Goal: Transaction & Acquisition: Purchase product/service

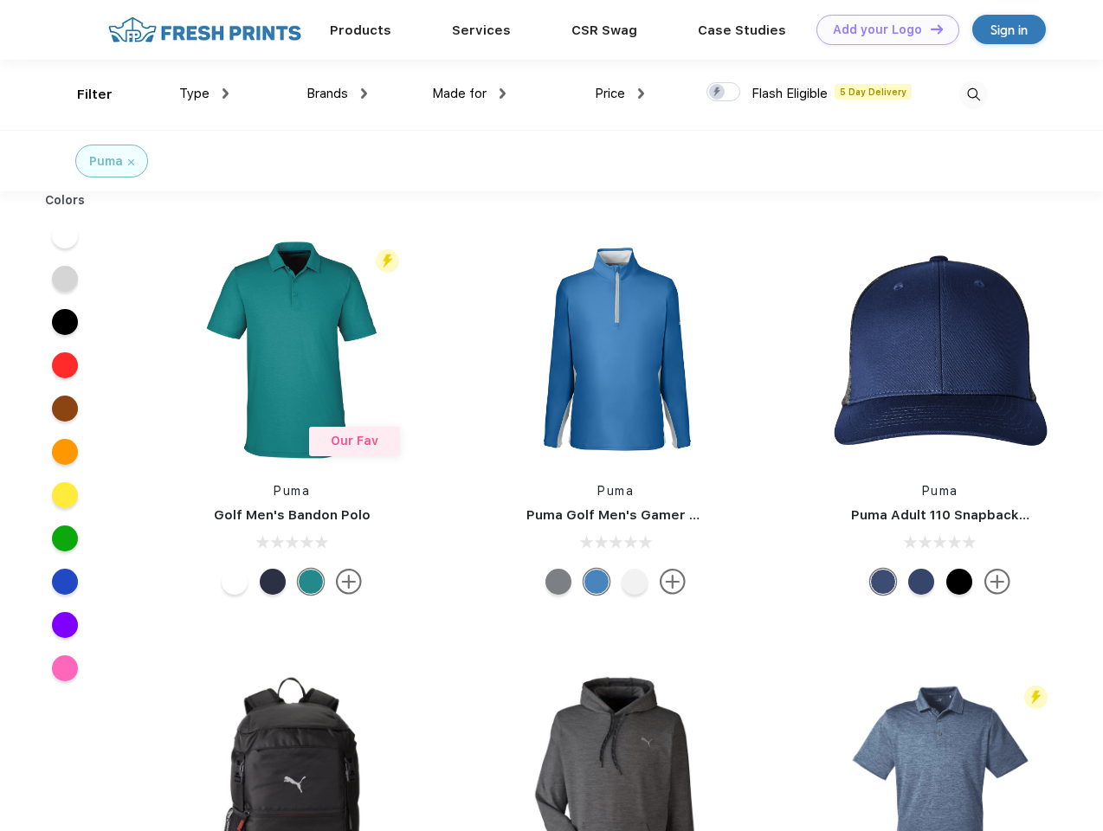
click at [882, 29] on link "Add your Logo Design Tool" at bounding box center [888, 30] width 143 height 30
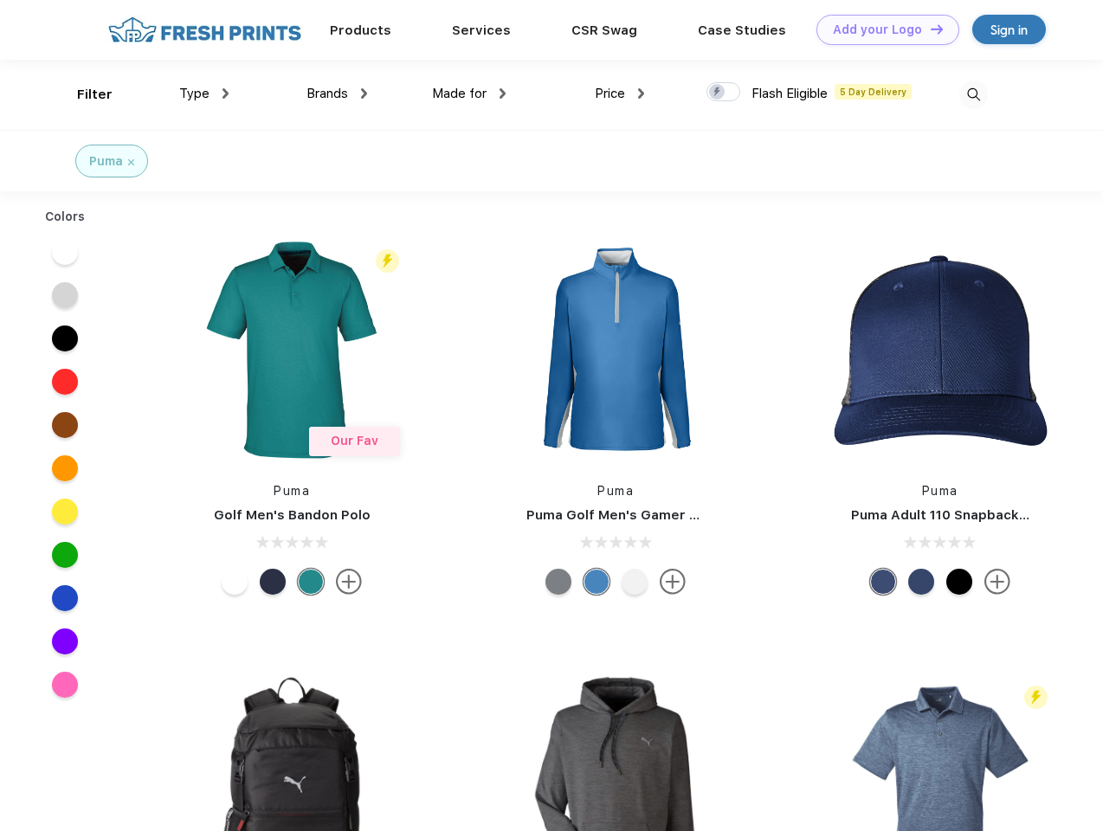
click at [0, 0] on div "Design Tool" at bounding box center [0, 0] width 0 height 0
click at [929, 29] on link "Add your Logo Design Tool" at bounding box center [888, 30] width 143 height 30
click at [83, 94] on div "Filter" at bounding box center [95, 95] width 36 height 20
click at [204, 94] on span "Type" at bounding box center [194, 94] width 30 height 16
click at [337, 94] on span "Brands" at bounding box center [328, 94] width 42 height 16
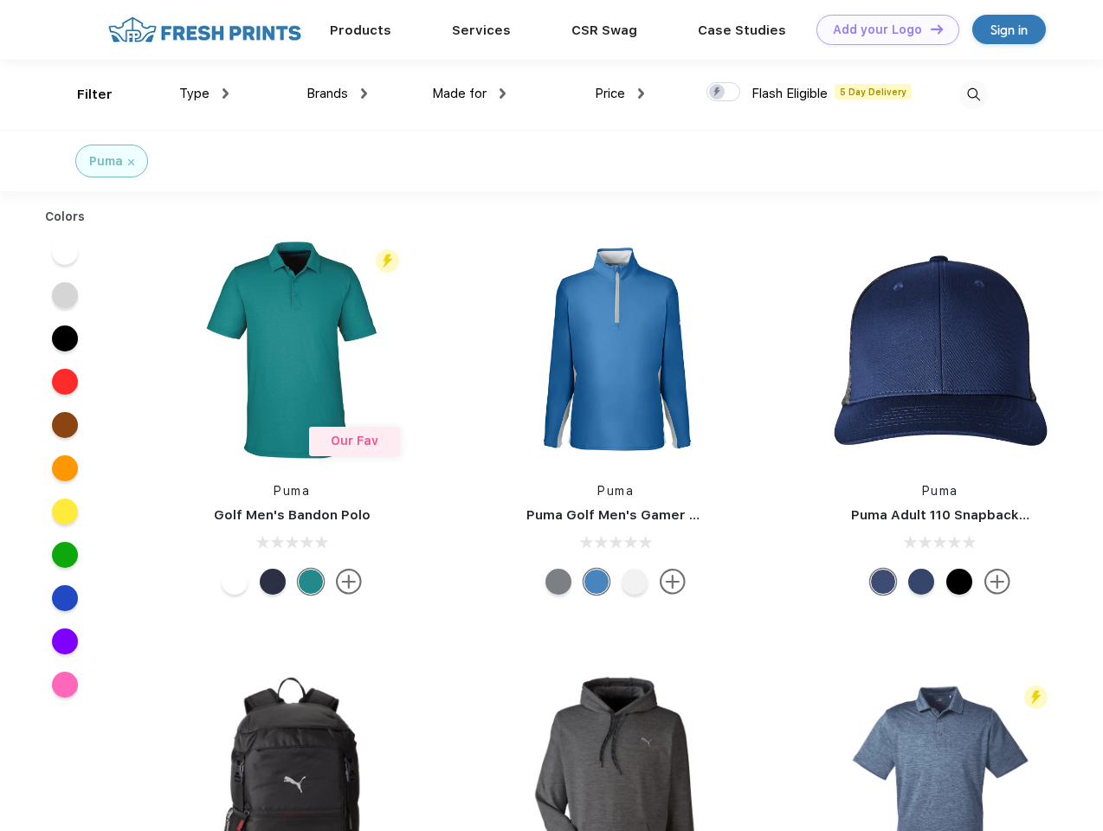
click at [469, 94] on span "Made for" at bounding box center [459, 94] width 55 height 16
click at [620, 94] on span "Price" at bounding box center [610, 94] width 30 height 16
click at [724, 93] on div at bounding box center [724, 91] width 34 height 19
click at [718, 93] on input "checkbox" at bounding box center [712, 86] width 11 height 11
click at [973, 94] on img at bounding box center [974, 95] width 29 height 29
